Goal: Transaction & Acquisition: Purchase product/service

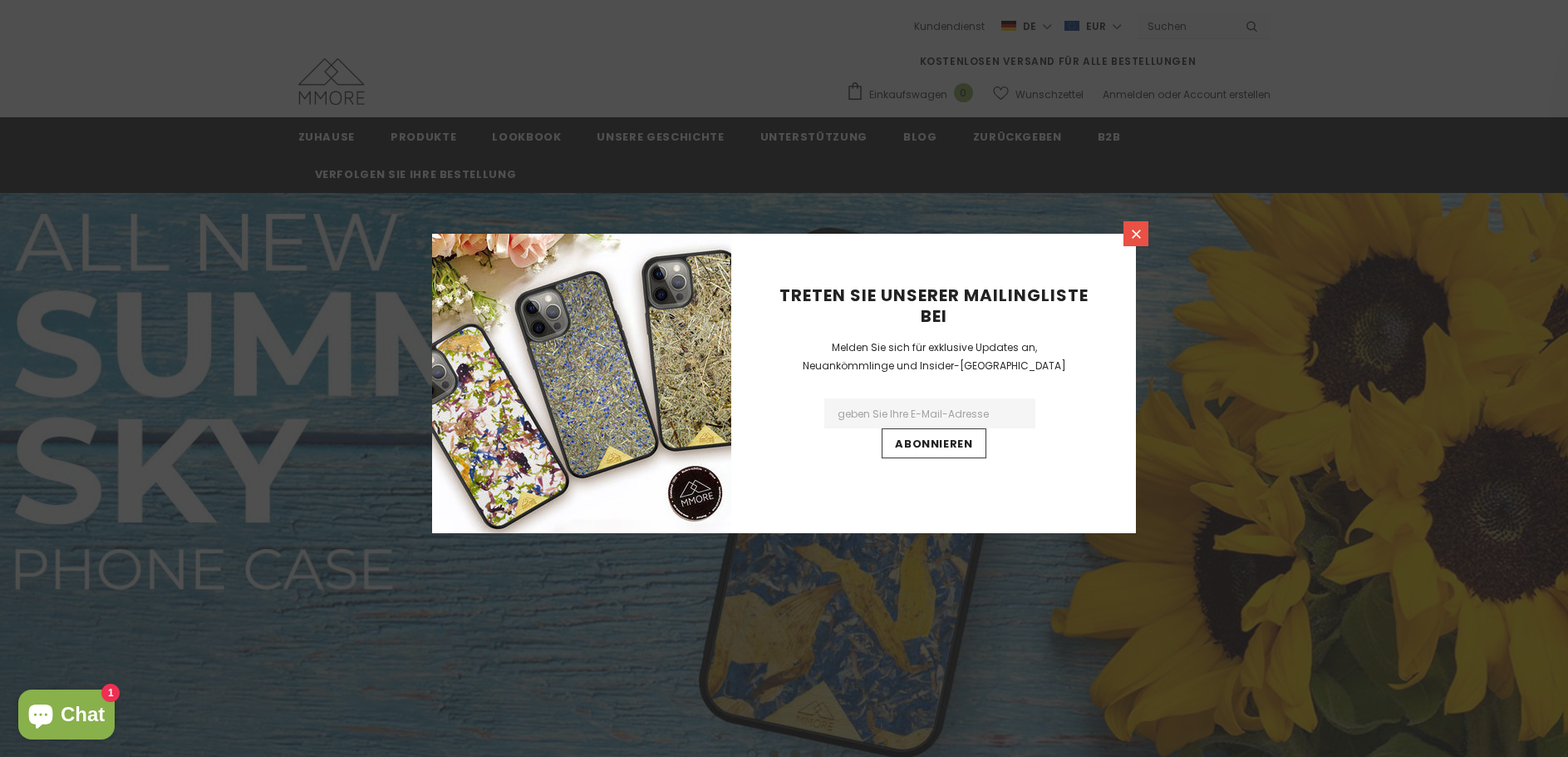
click at [1136, 239] on icon at bounding box center [1136, 233] width 14 height 14
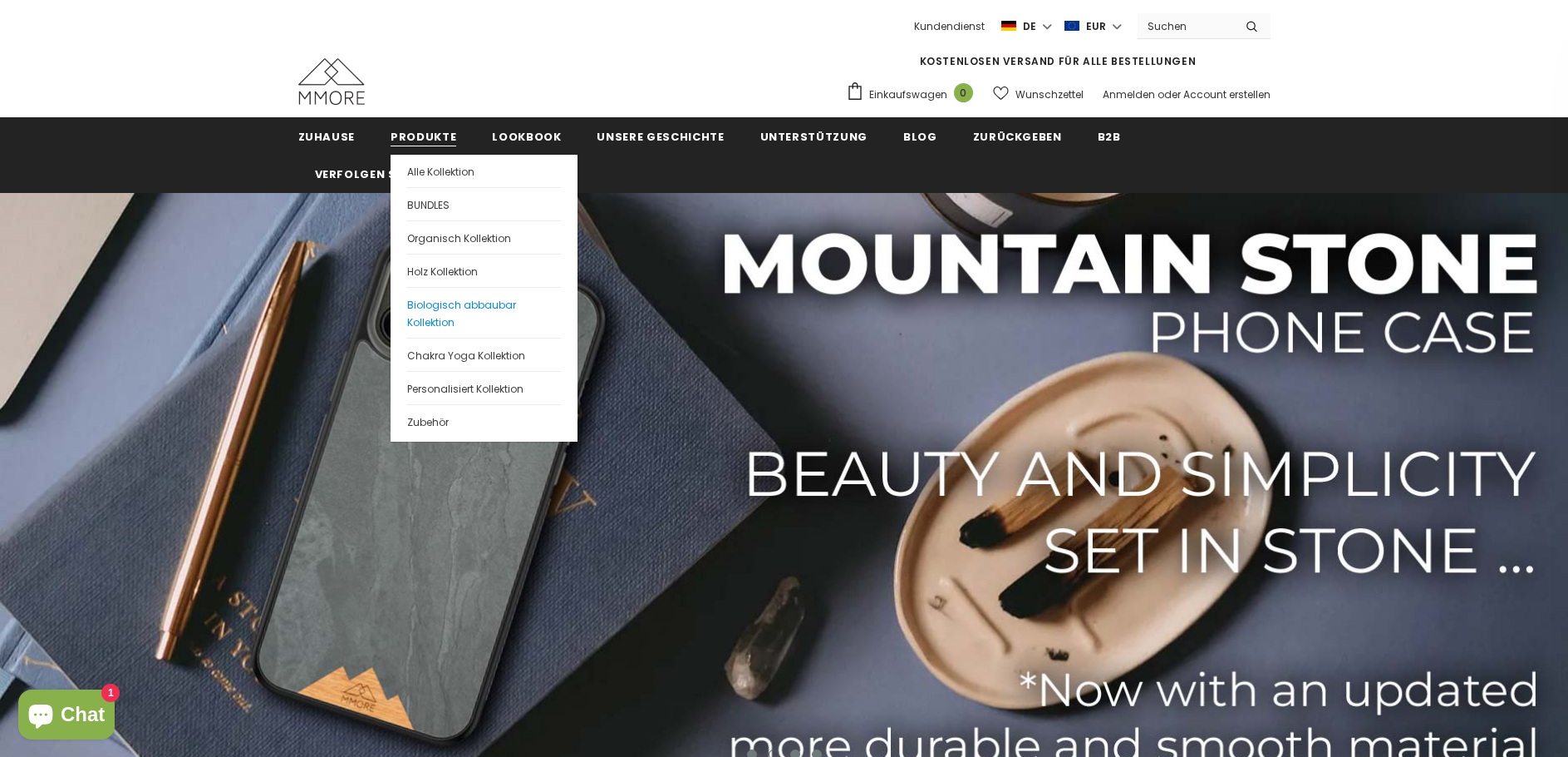
click at [485, 316] on link "Biologisch abbaubar Kollektion" at bounding box center [483, 312] width 153 height 51
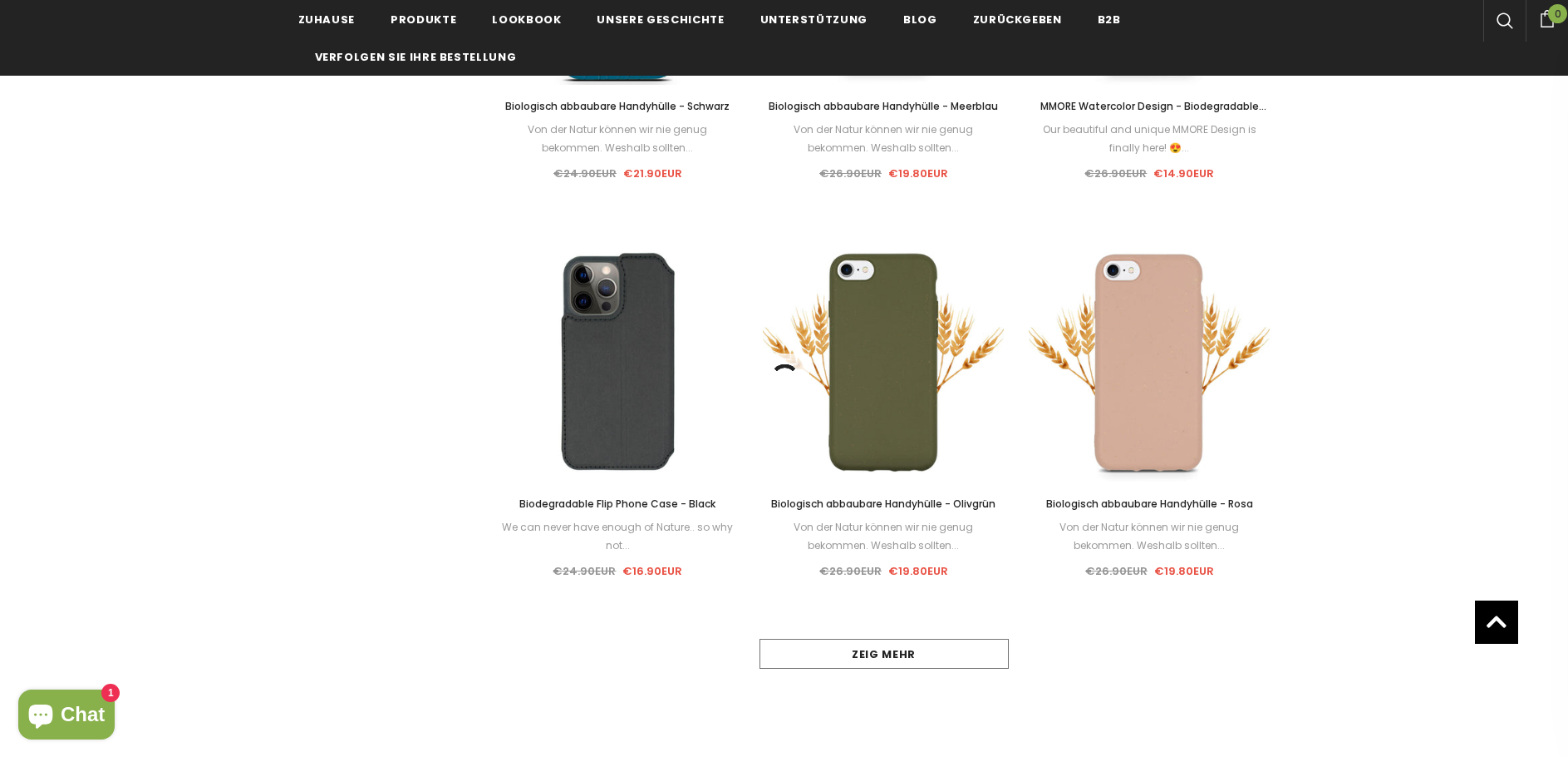
scroll to position [1331, 0]
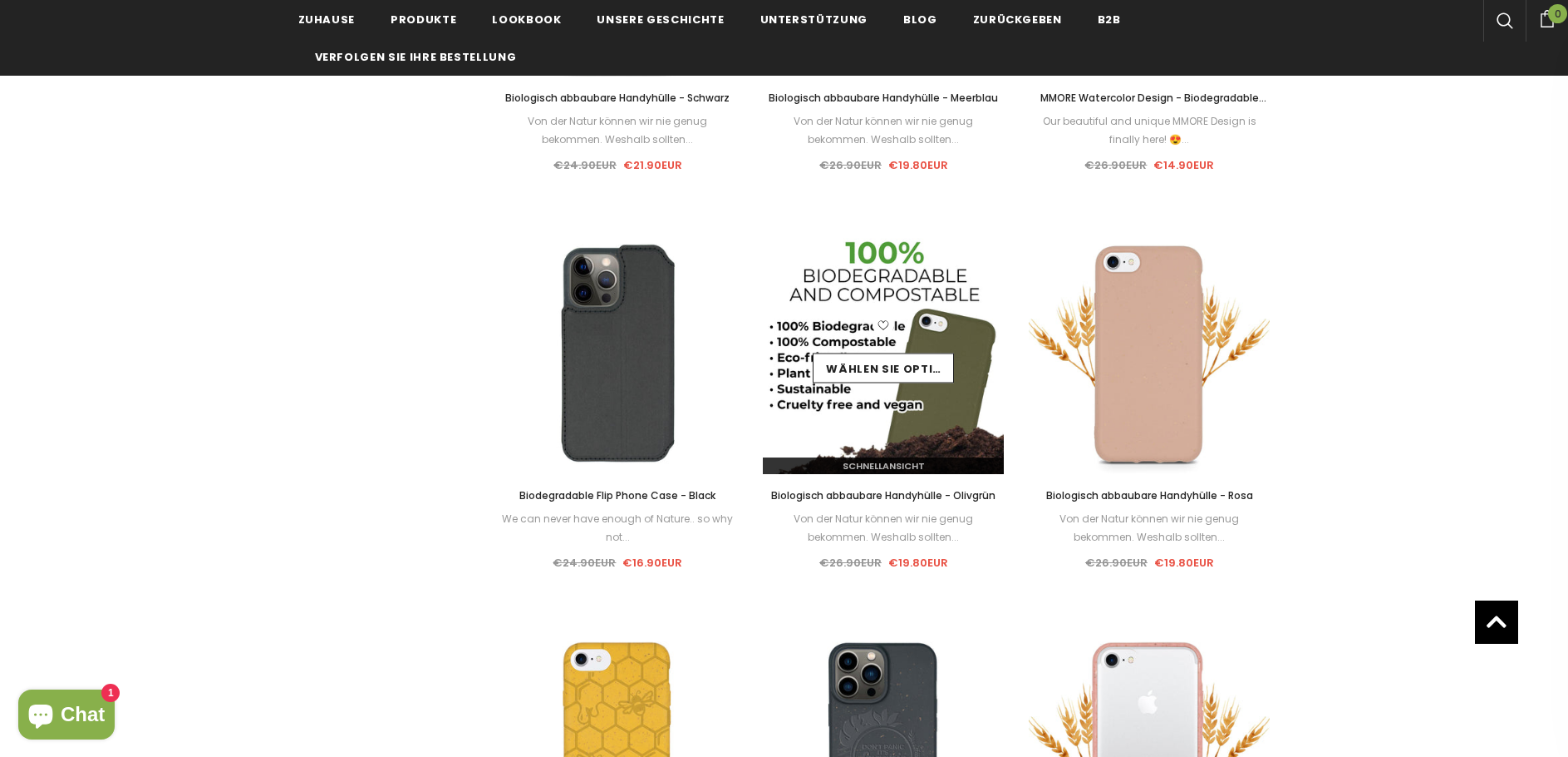
click at [889, 322] on icon at bounding box center [884, 325] width 11 height 9
click at [896, 365] on link "Wählen Sie Optionen" at bounding box center [884, 367] width 141 height 30
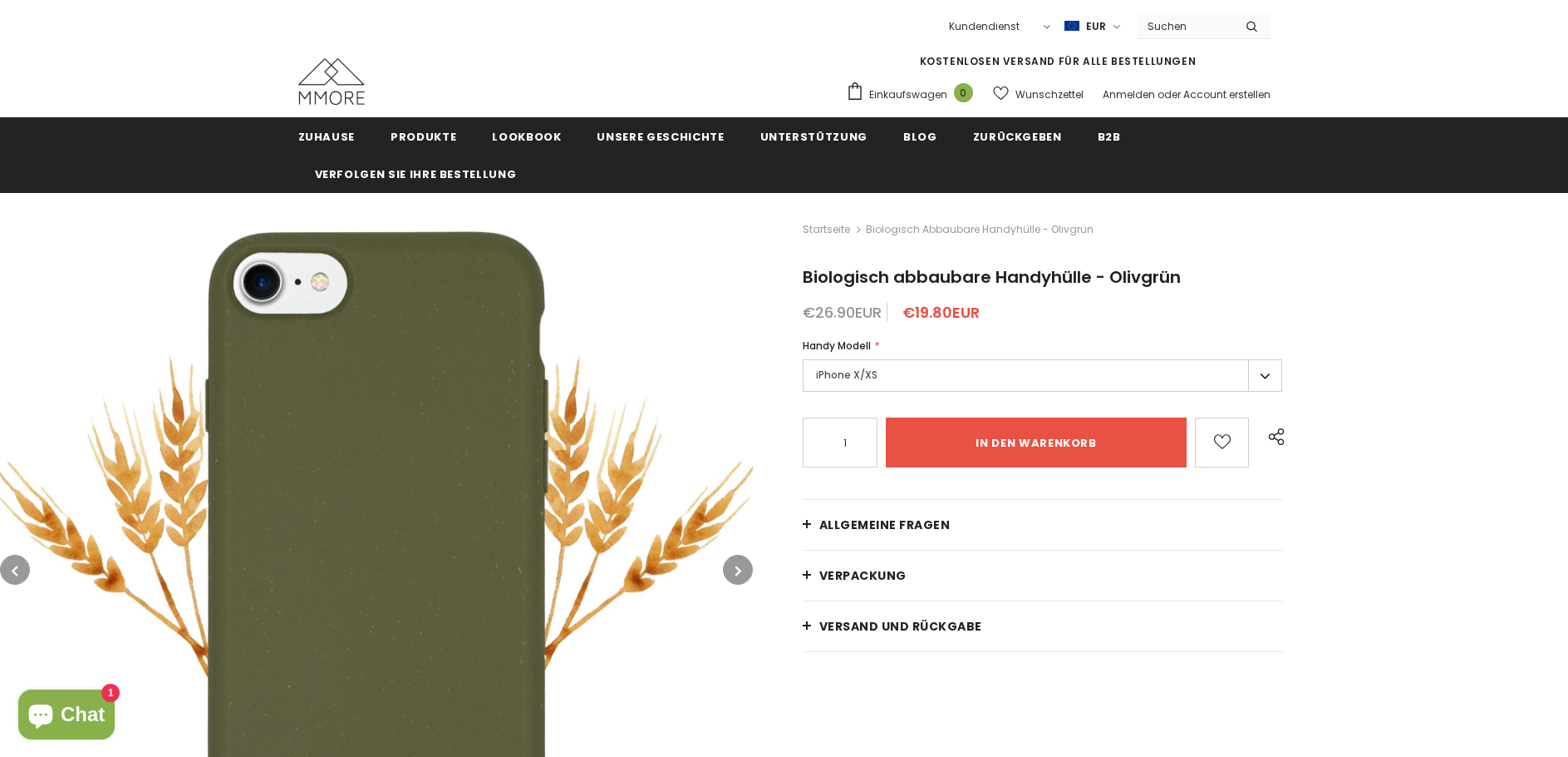
click at [900, 371] on label "iPhone X/XS" at bounding box center [1043, 375] width 481 height 33
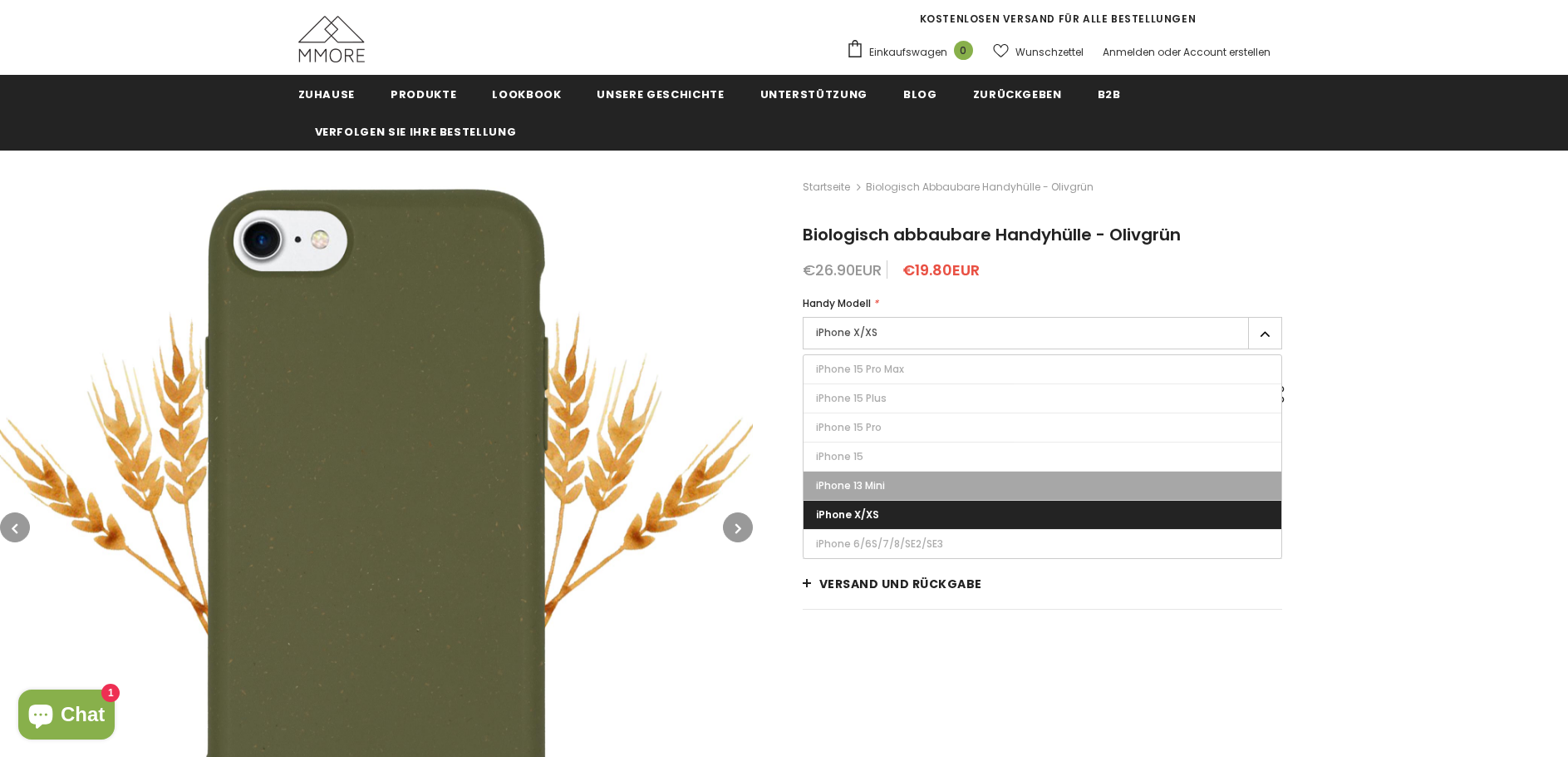
scroll to position [83, 0]
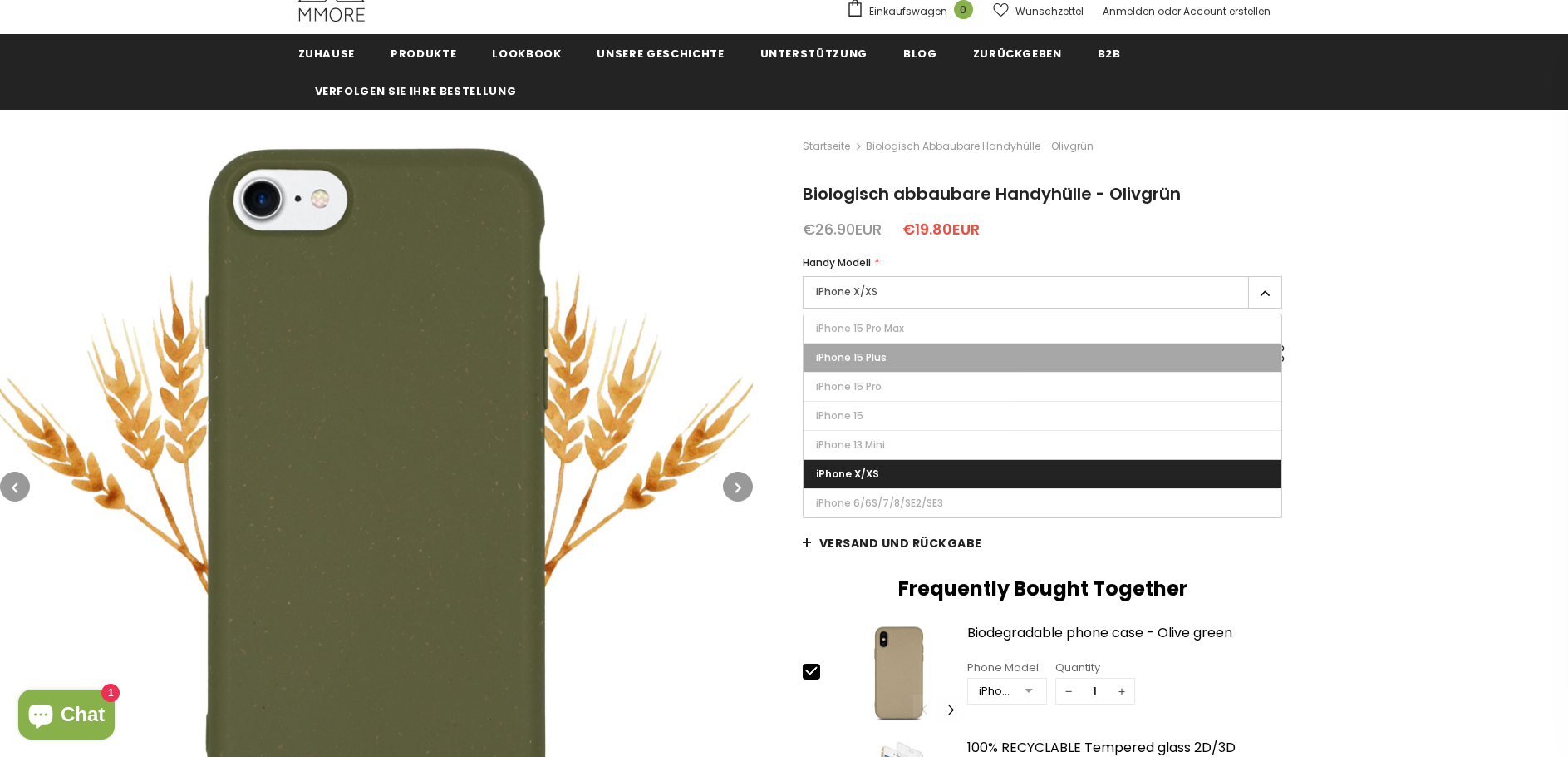
click at [974, 350] on label "iPhone 15 Plus" at bounding box center [1043, 357] width 479 height 28
click at [0, 0] on input "iPhone 15 Plus" at bounding box center [0, 0] width 0 height 0
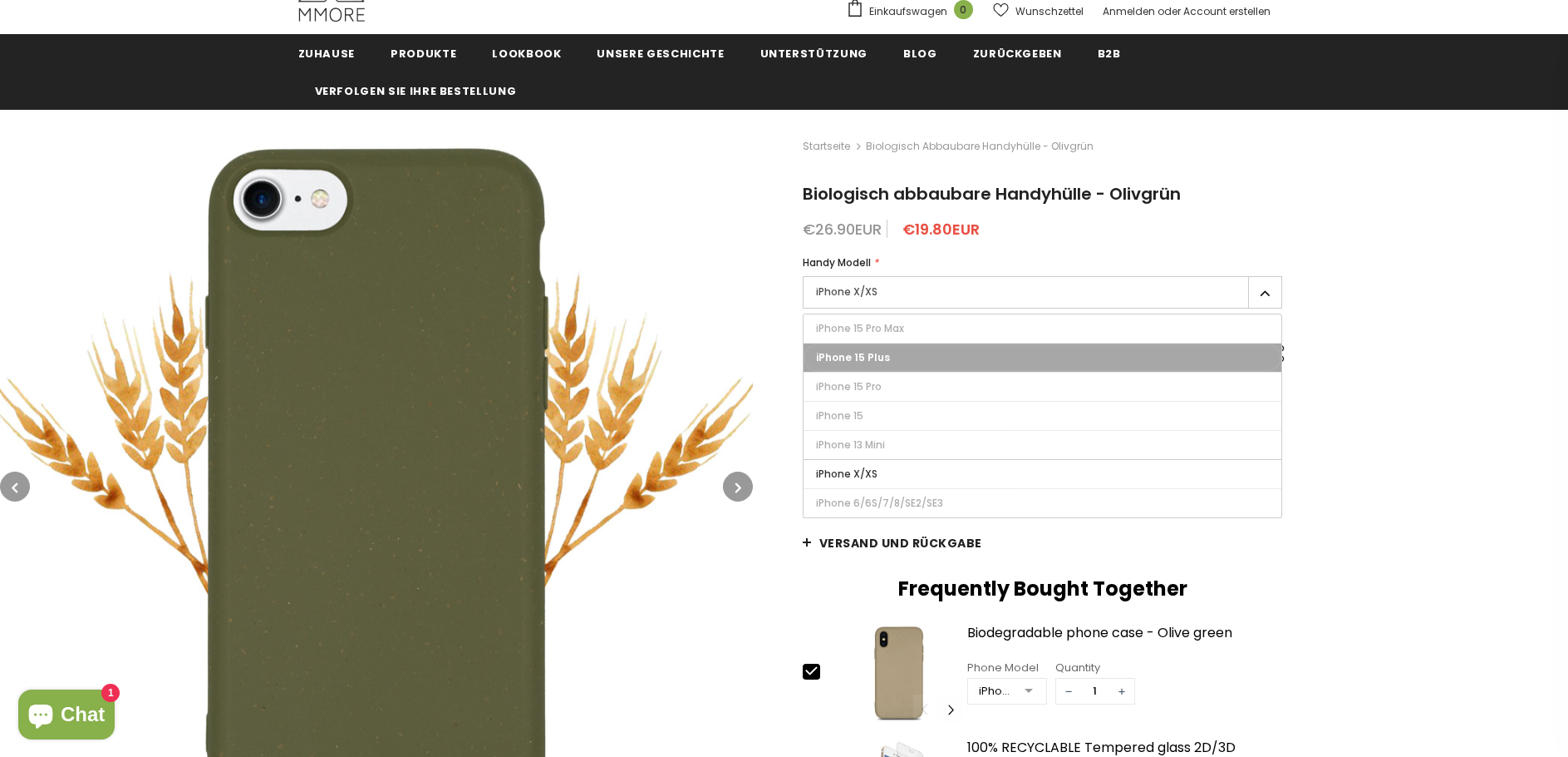
type input "Ausverkauft"
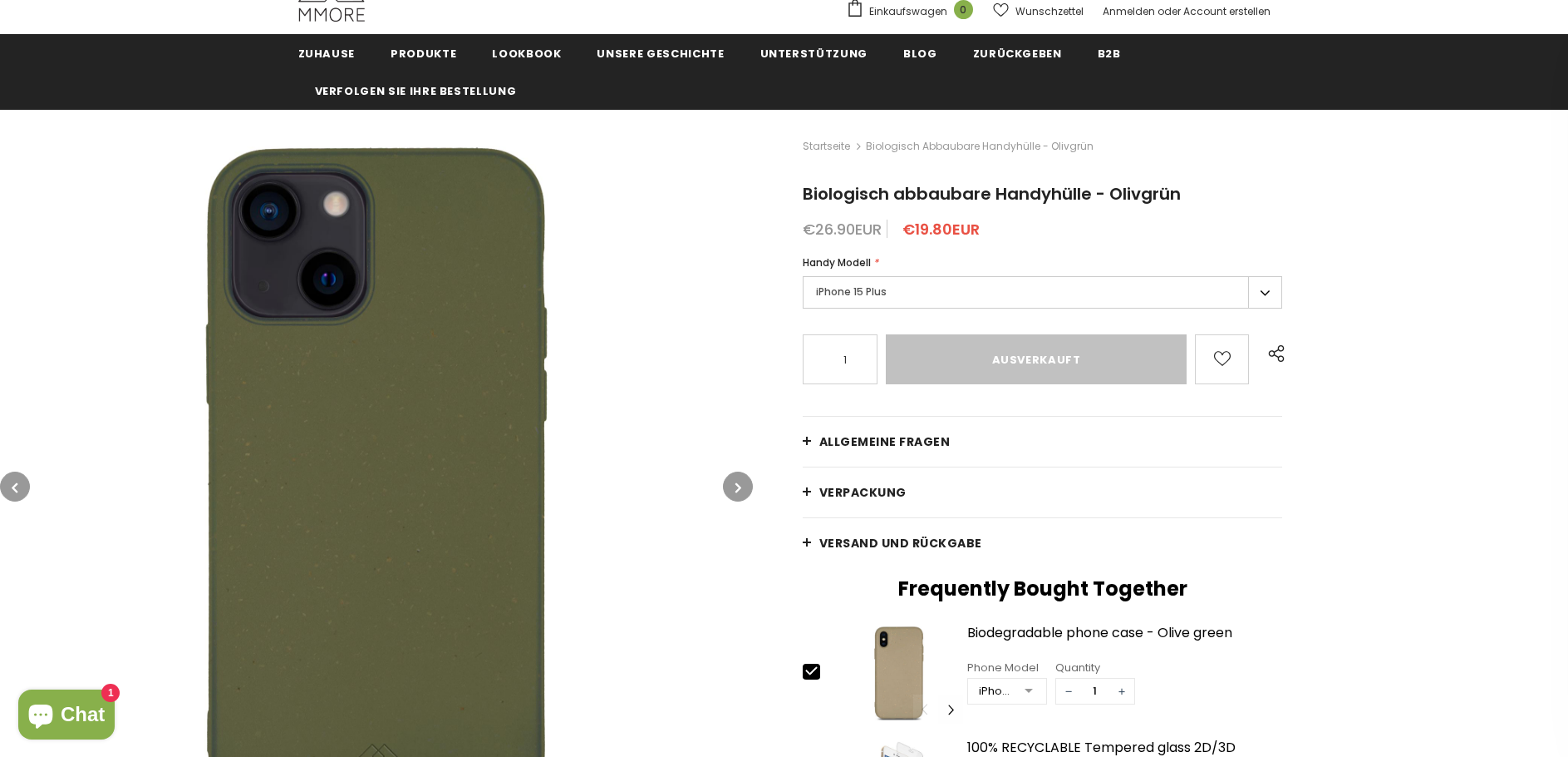
click at [1065, 287] on label "iPhone 15 Plus" at bounding box center [1043, 292] width 481 height 33
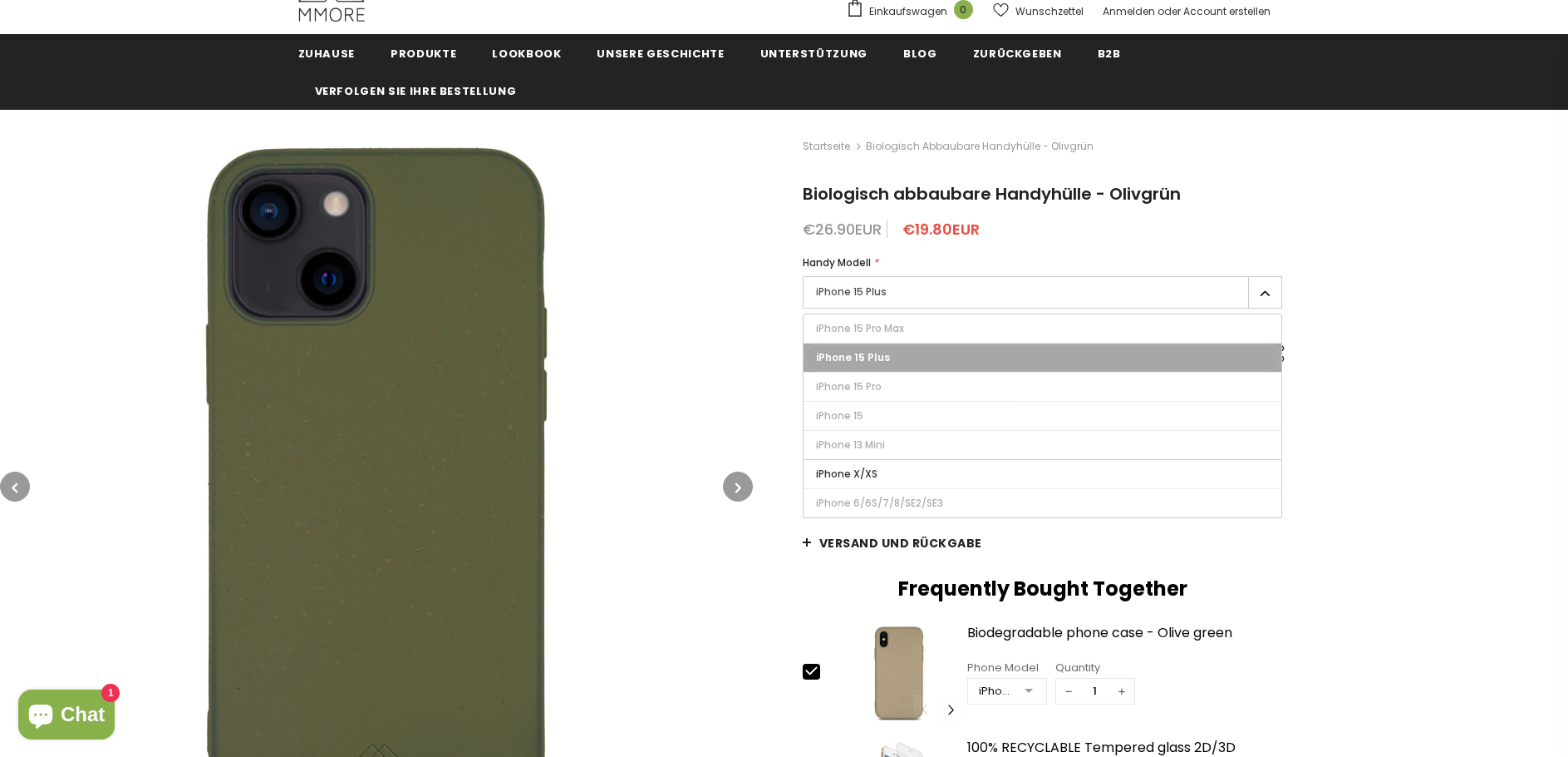
click at [1482, 356] on div "Startseite Biologisch abbaubare Handyhülle - Olivgrün Biologisch abbaubare Hand…" at bounding box center [1160, 614] width 815 height 1008
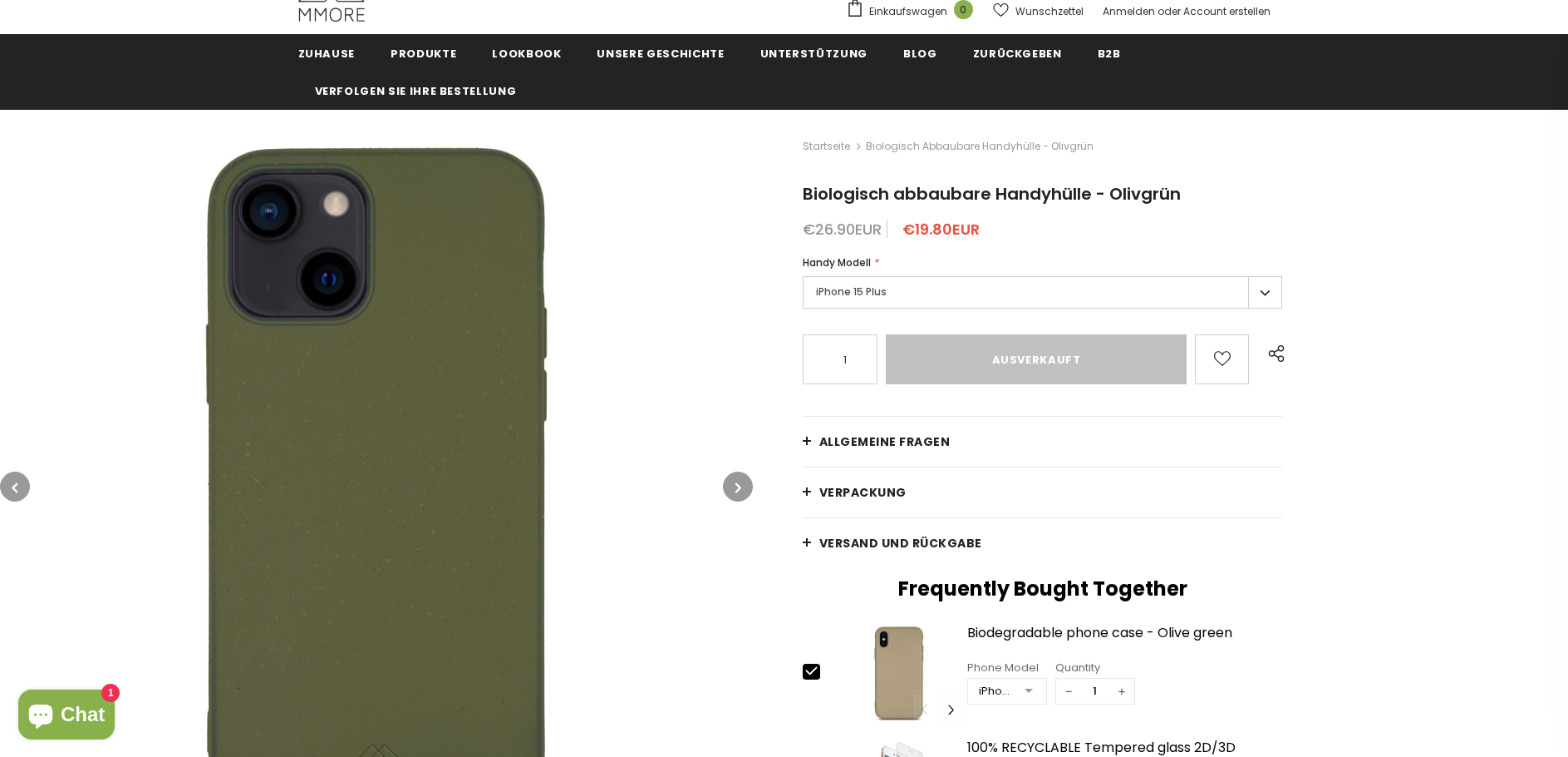
click at [1040, 295] on label "iPhone 15 Plus" at bounding box center [1043, 292] width 481 height 33
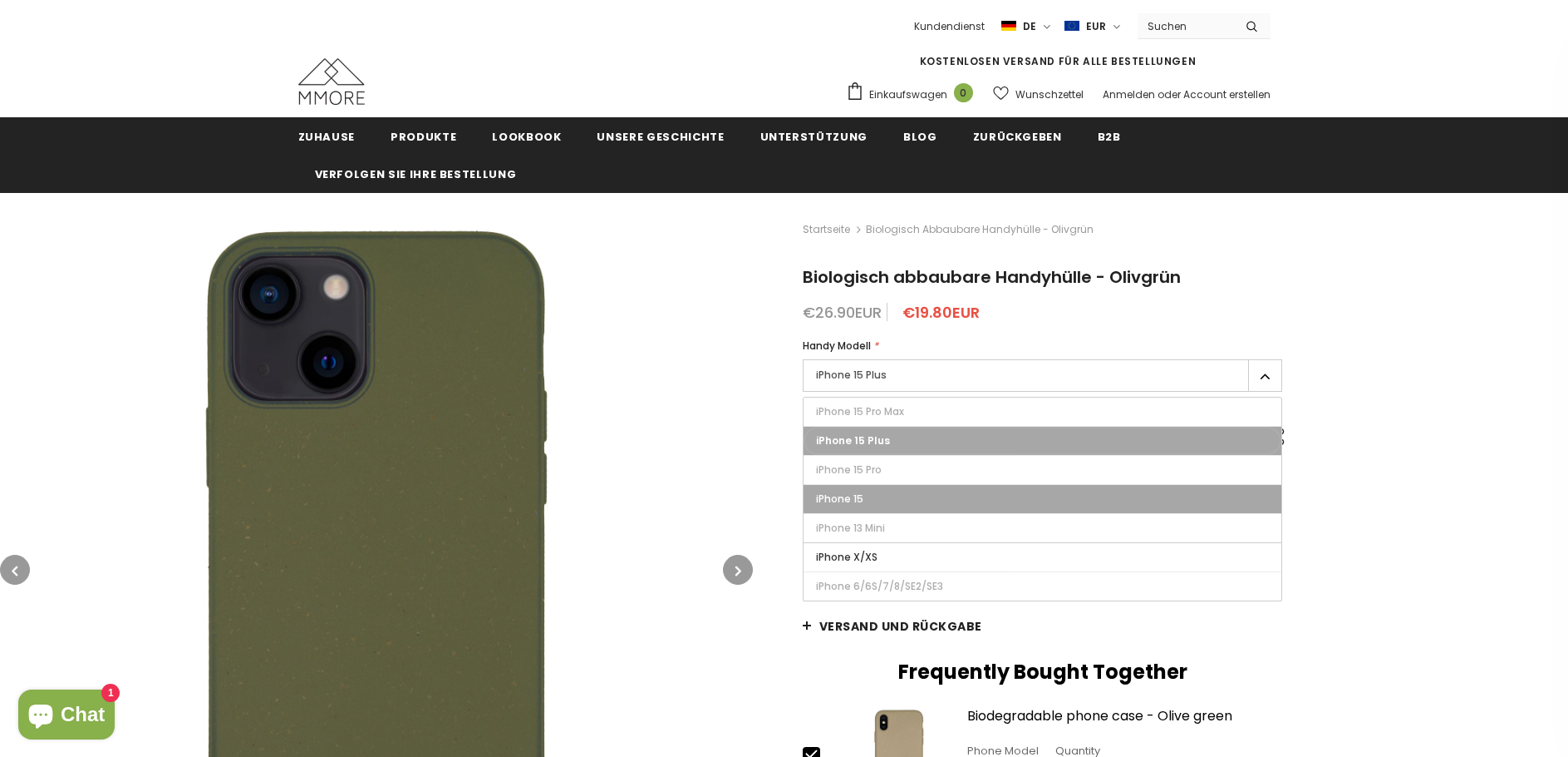
click at [1008, 499] on label "iPhone 15" at bounding box center [1043, 498] width 479 height 28
click at [0, 0] on input "iPhone 15" at bounding box center [0, 0] width 0 height 0
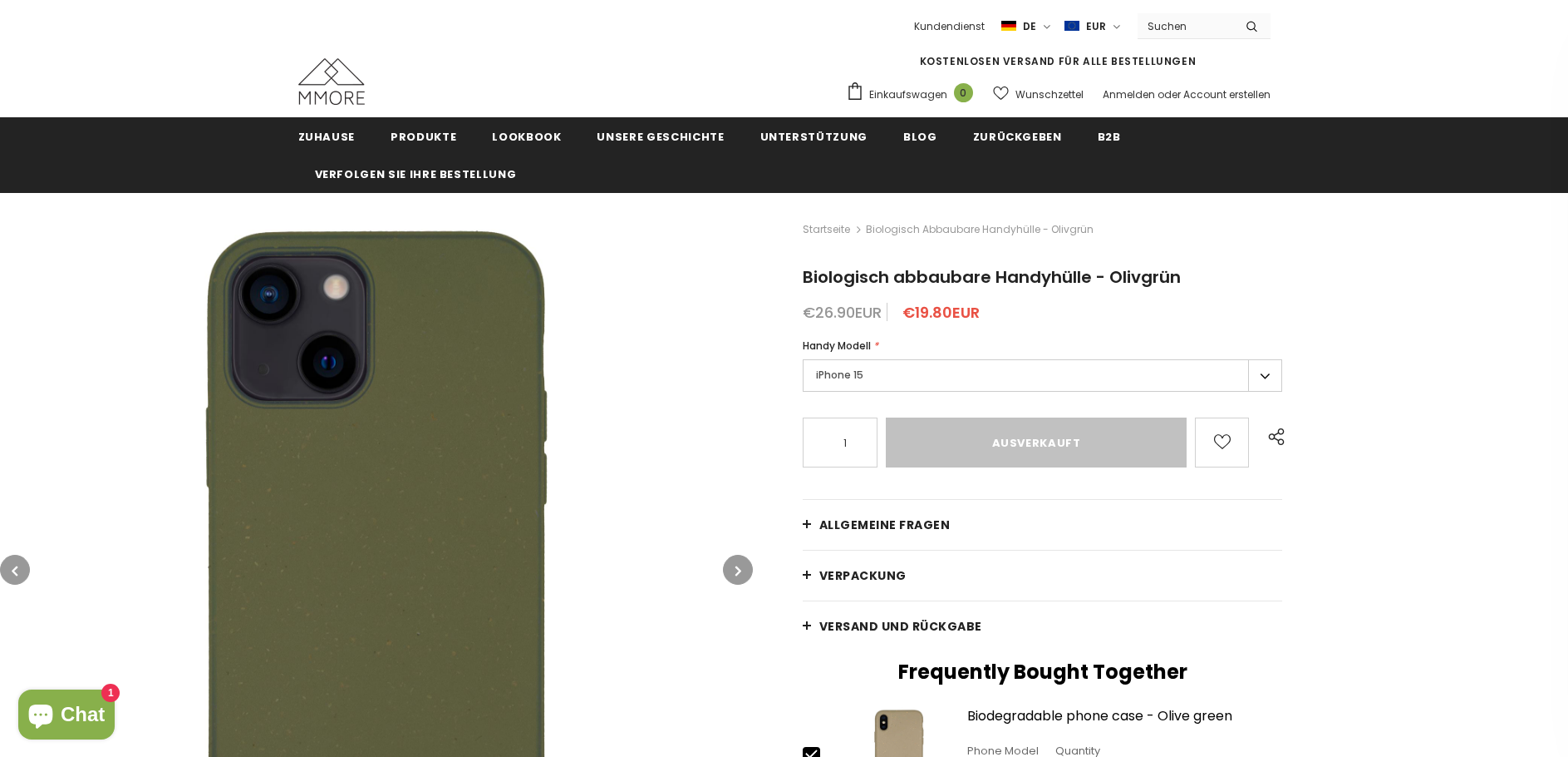
click at [1359, 417] on div "Startseite Biologisch abbaubare Handyhülle - Olivgrün Biologisch abbaubare Hand…" at bounding box center [1160, 697] width 815 height 1008
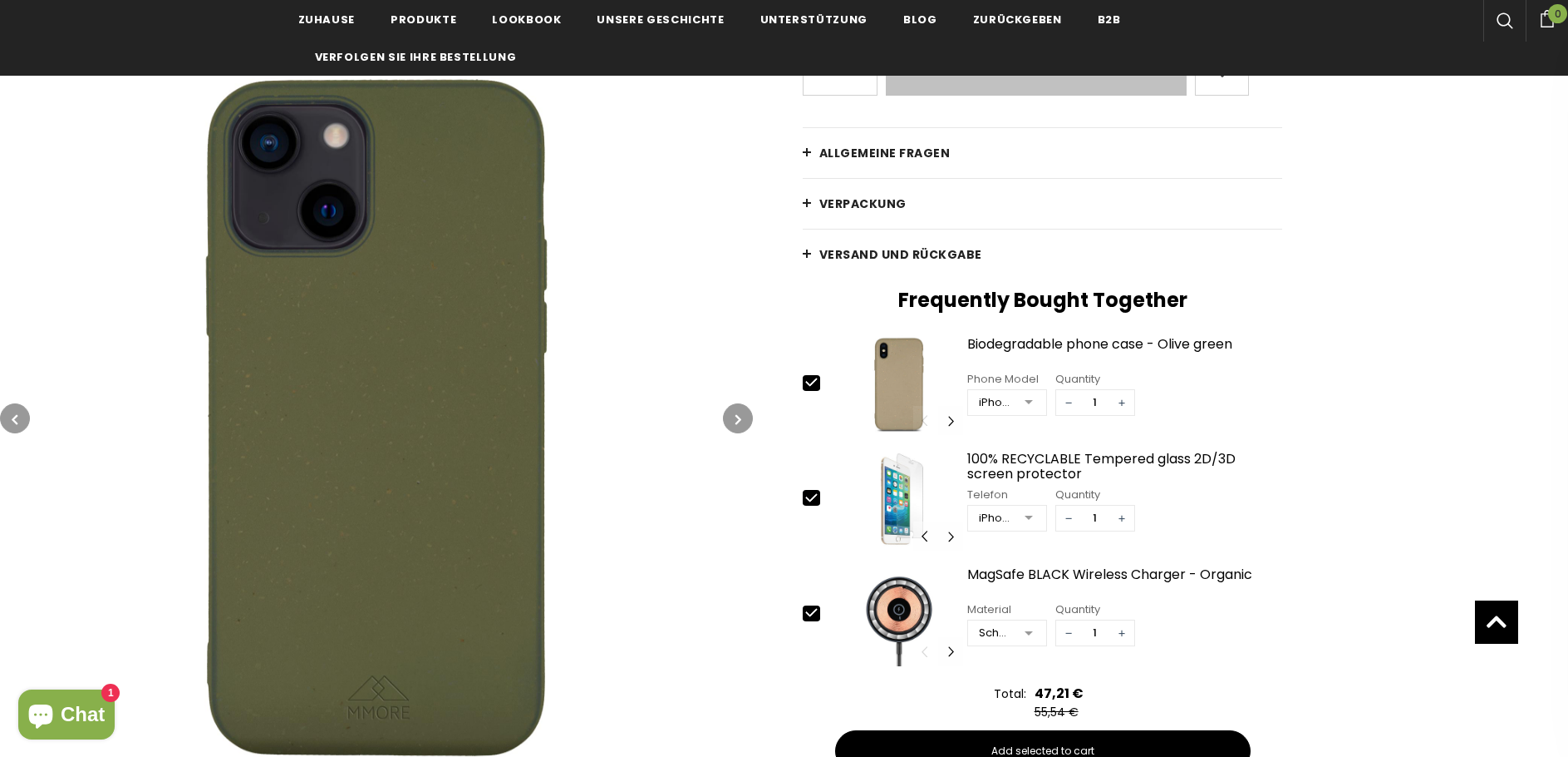
scroll to position [416, 0]
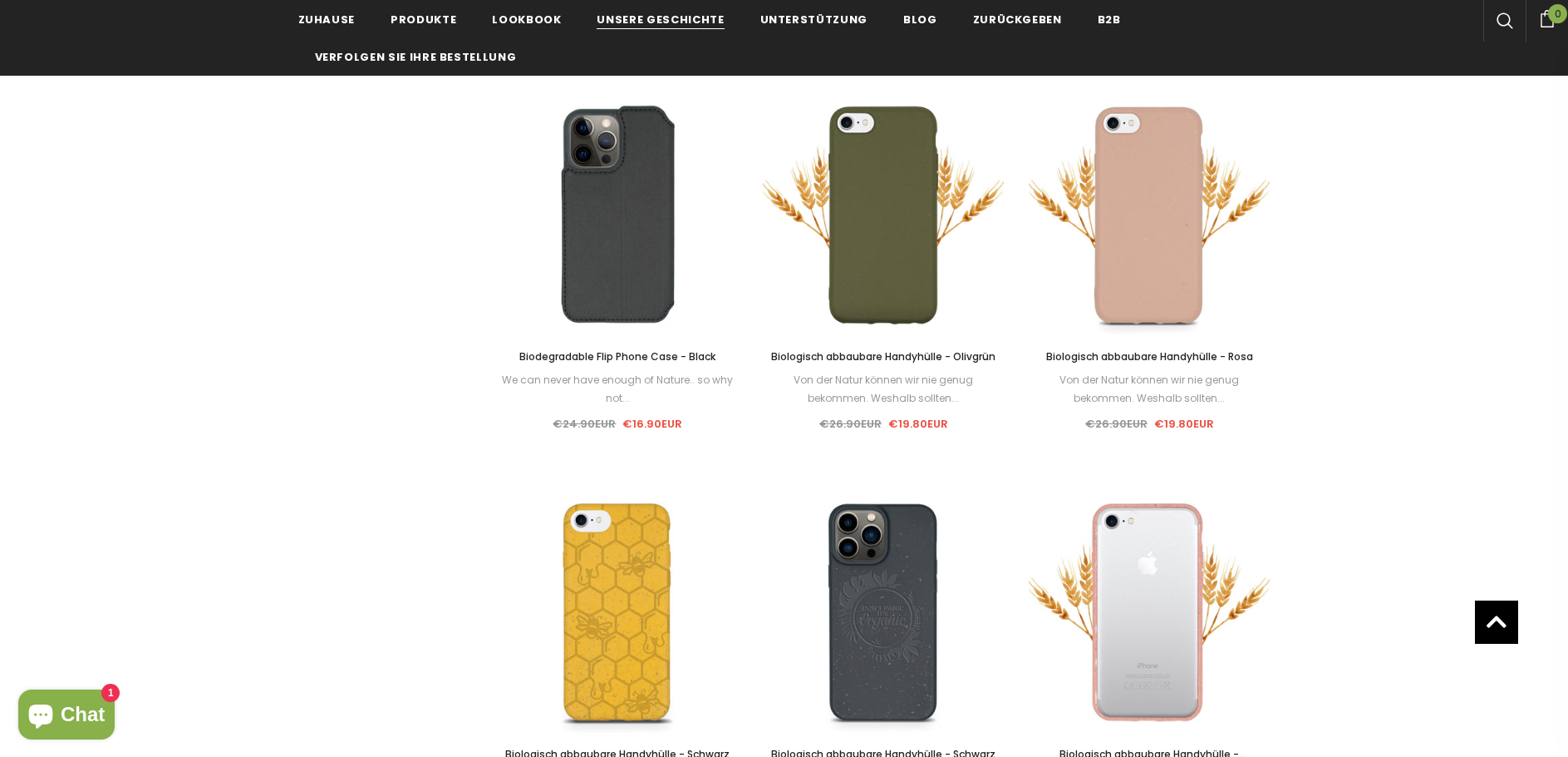
scroll to position [1164, 0]
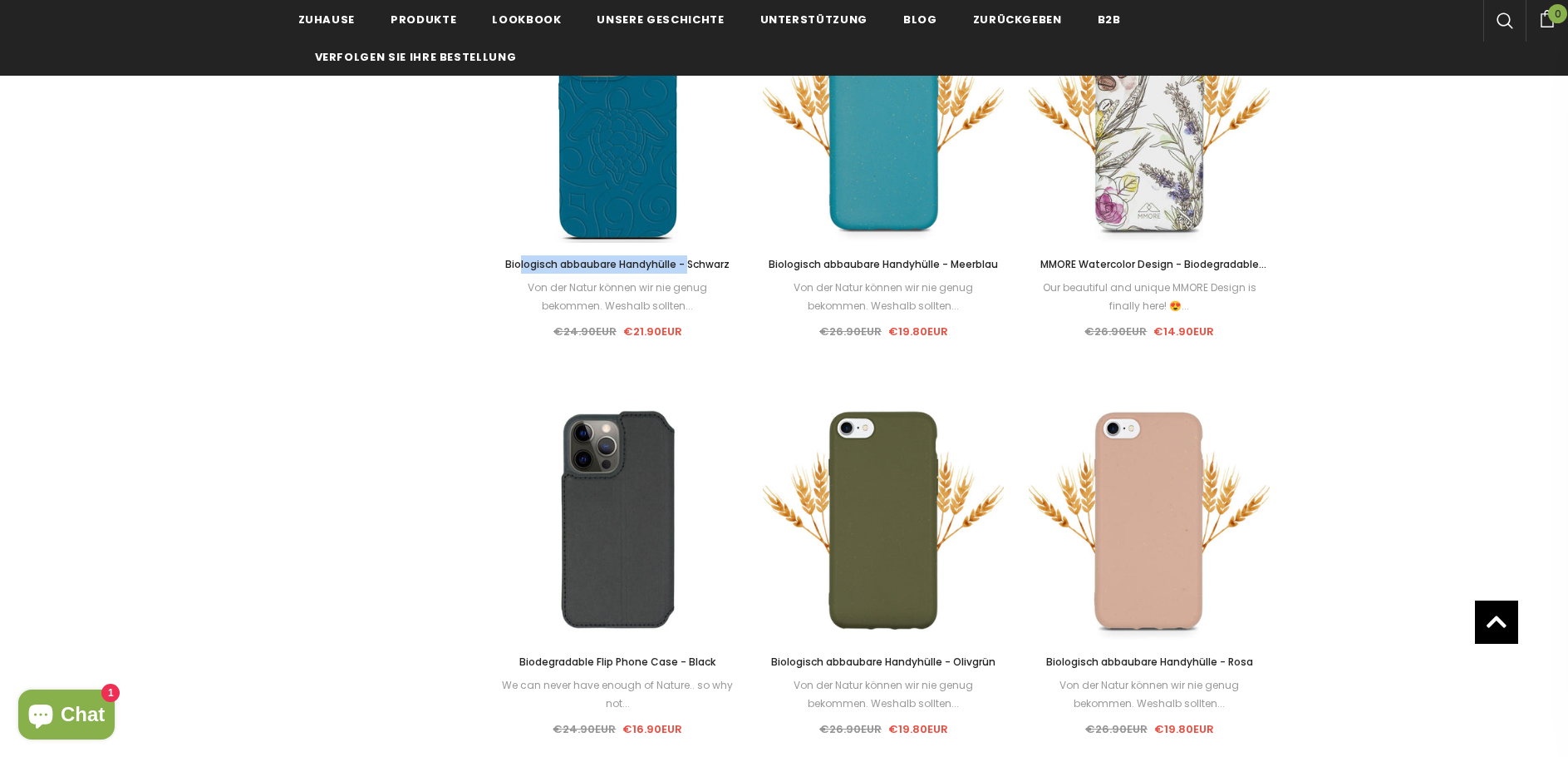
drag, startPoint x: 494, startPoint y: 264, endPoint x: 677, endPoint y: 260, distance: 183.0
click at [677, 260] on div "Verkauf Wählen Sie Optionen Schnellansicht Biologisch abbaubare Handyhülle - Sc…" at bounding box center [618, 176] width 266 height 348
copy span "Biologisch abbaubare Handyhülle"
